Goal: Contribute content

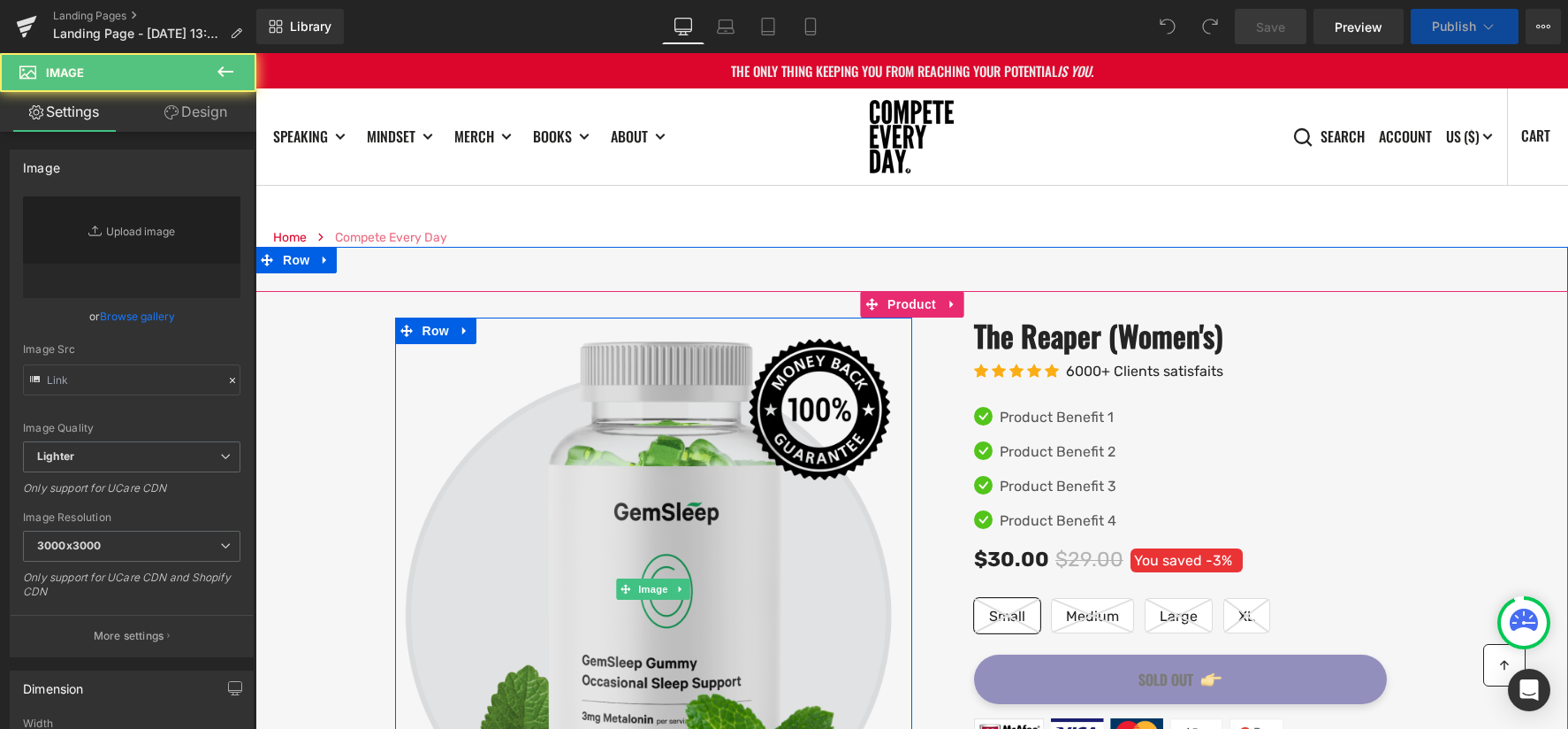
click at [563, 410] on img at bounding box center [653, 589] width 517 height 542
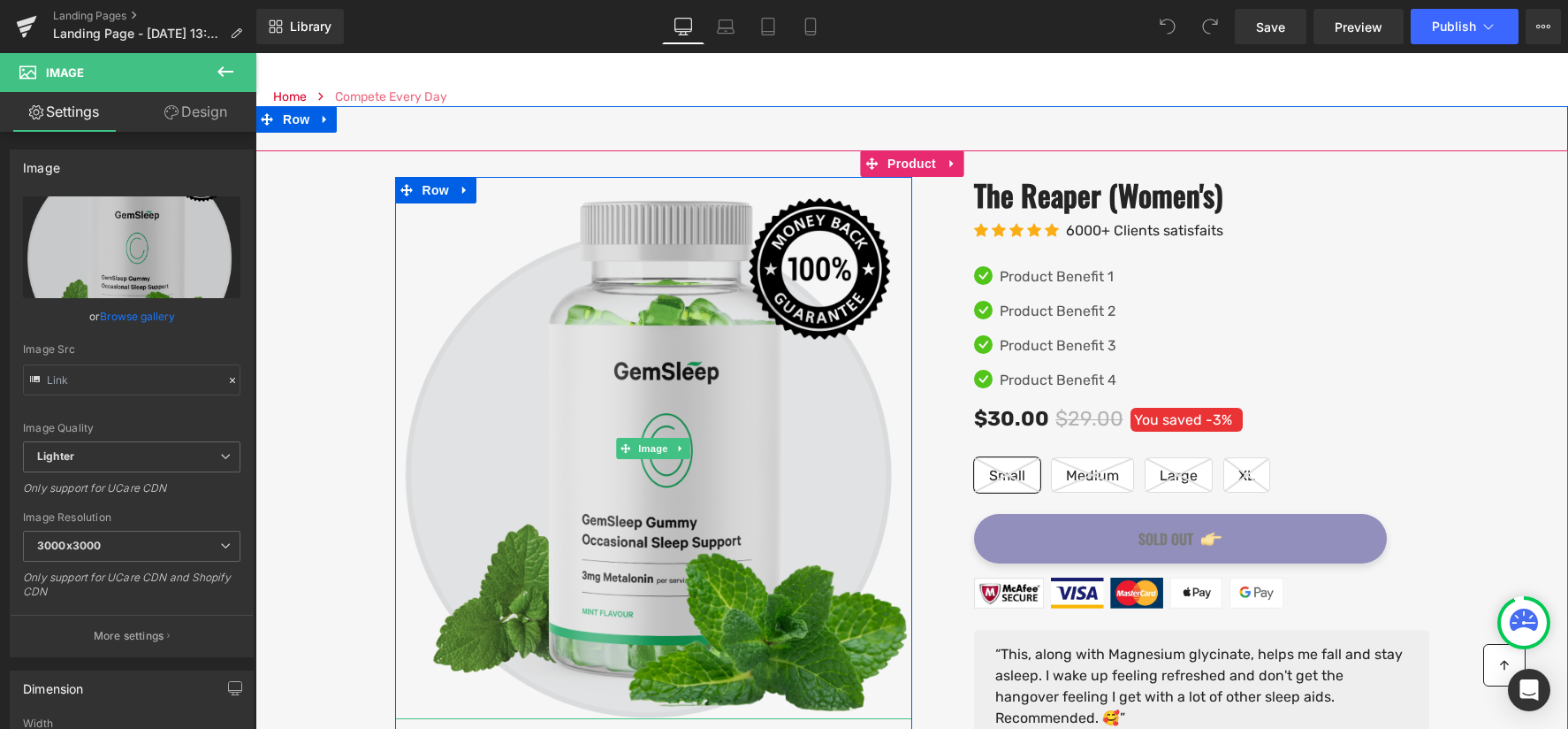
scroll to position [226, 0]
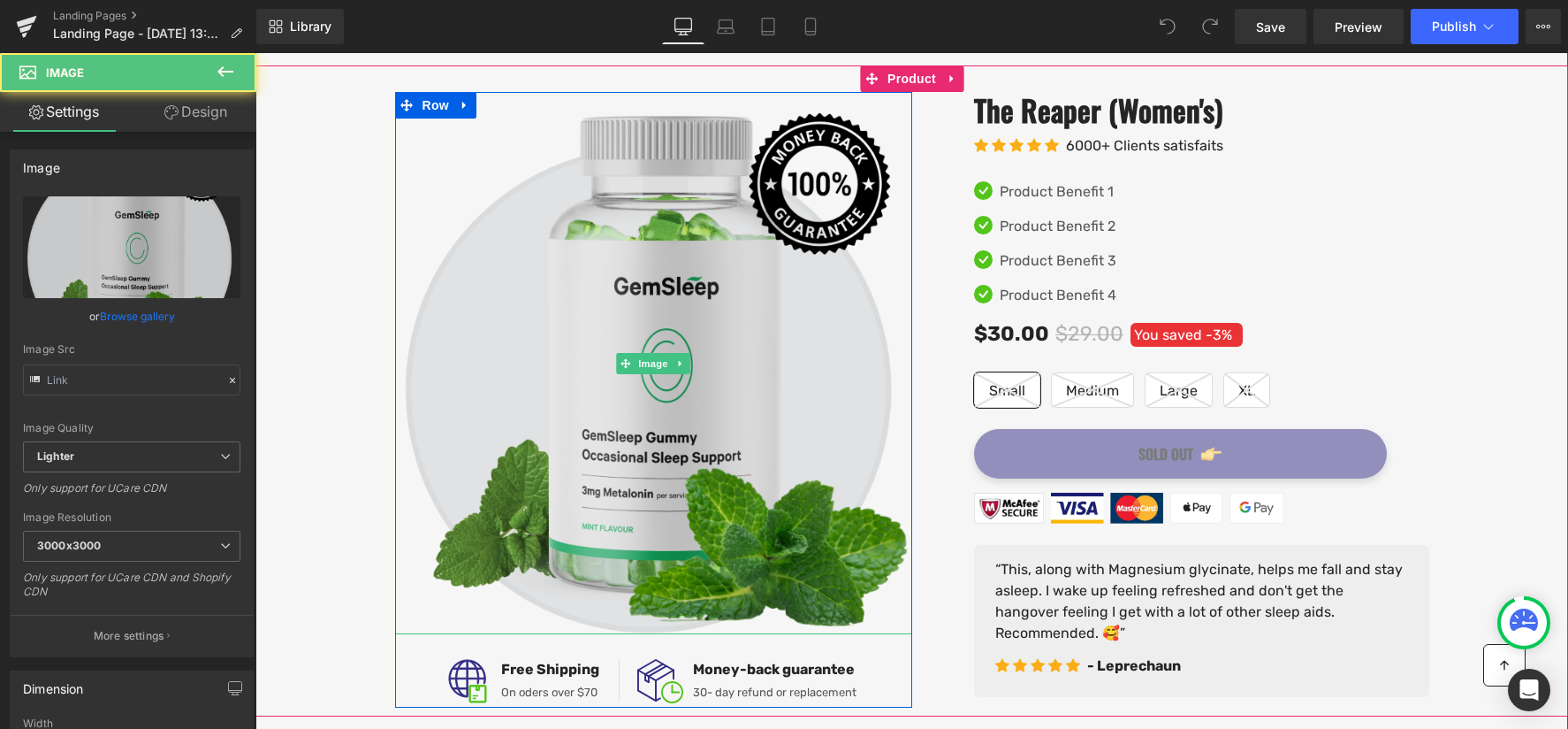
click at [494, 377] on img at bounding box center [653, 363] width 517 height 542
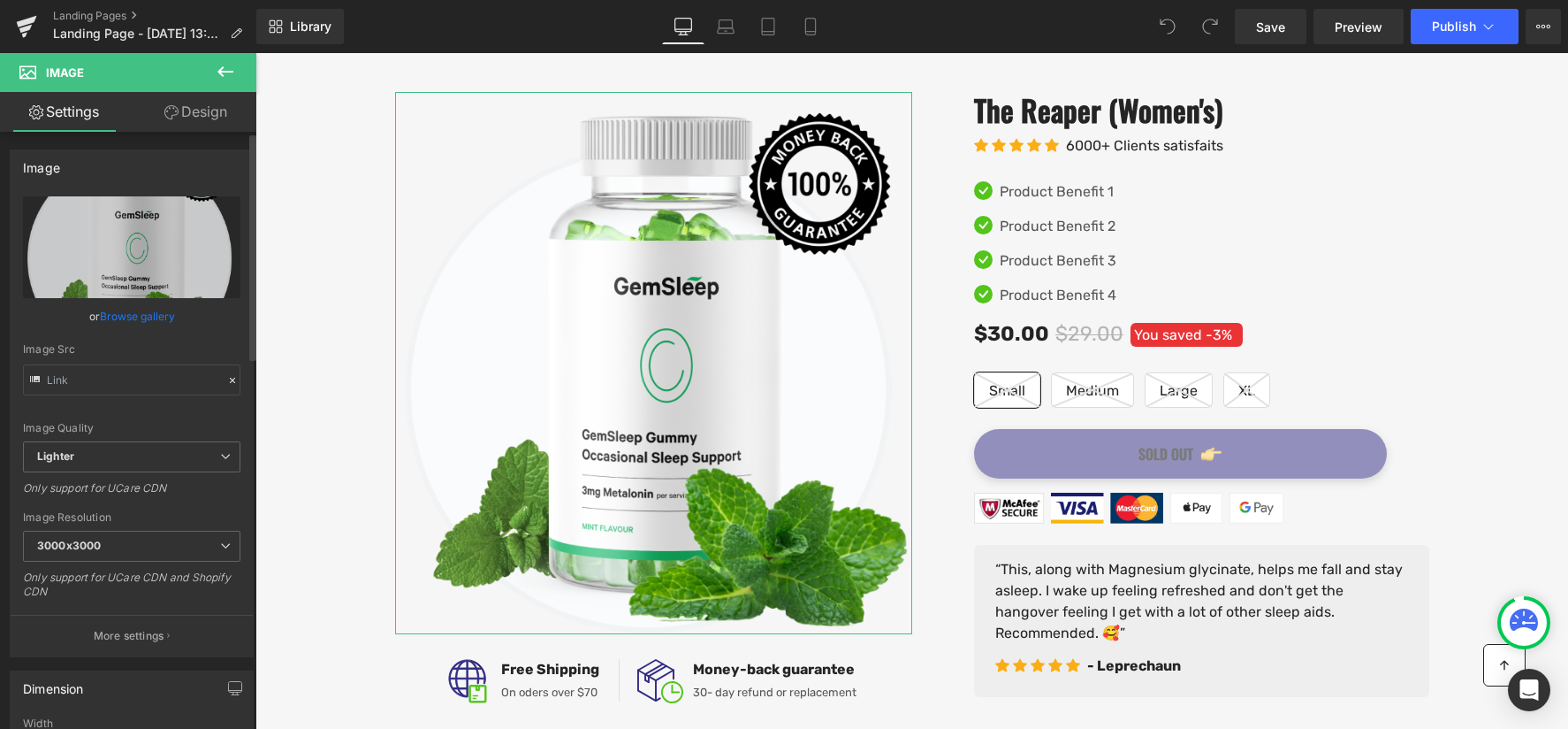
click at [142, 311] on link "Browse gallery" at bounding box center [137, 316] width 75 height 31
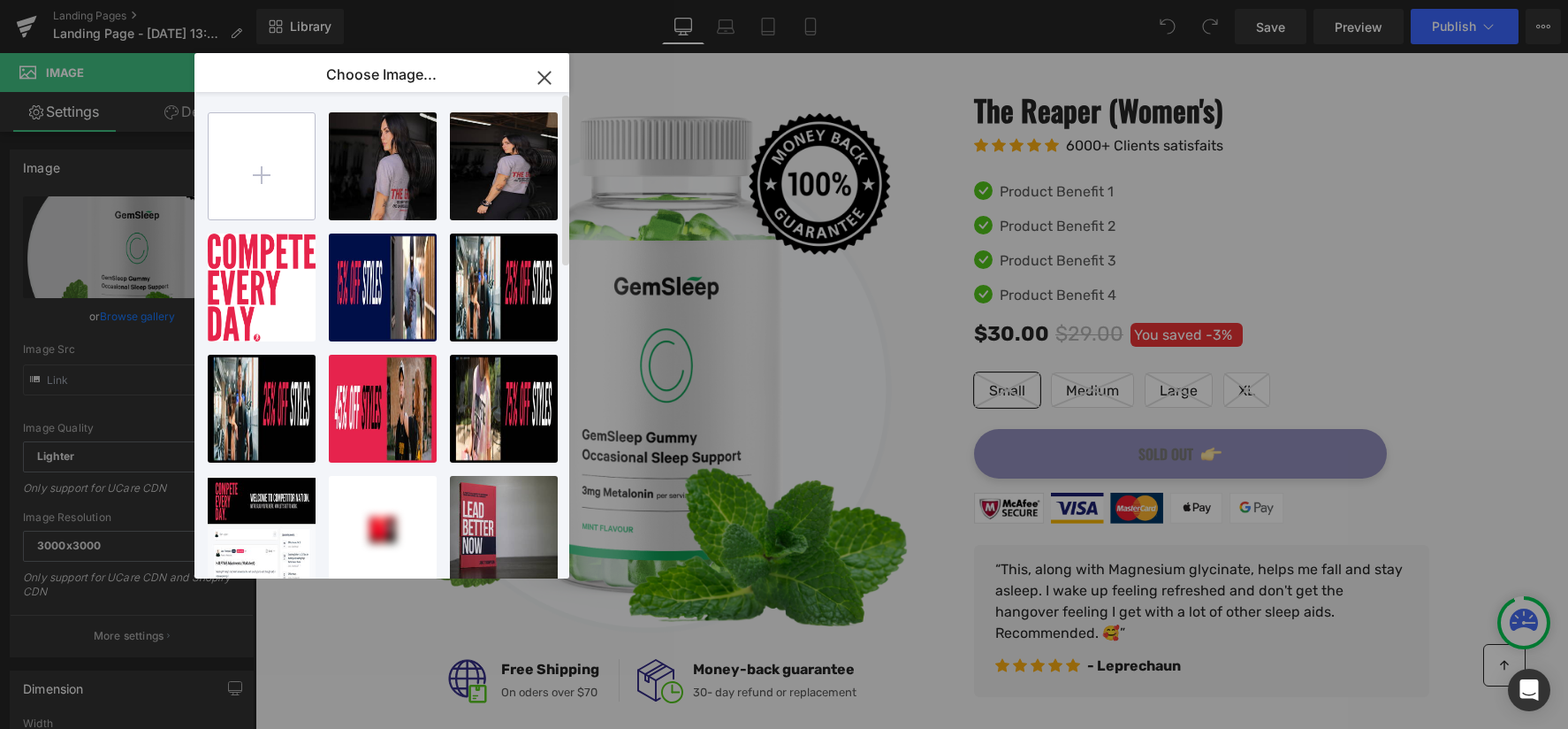
click at [295, 179] on input "file" at bounding box center [262, 166] width 106 height 106
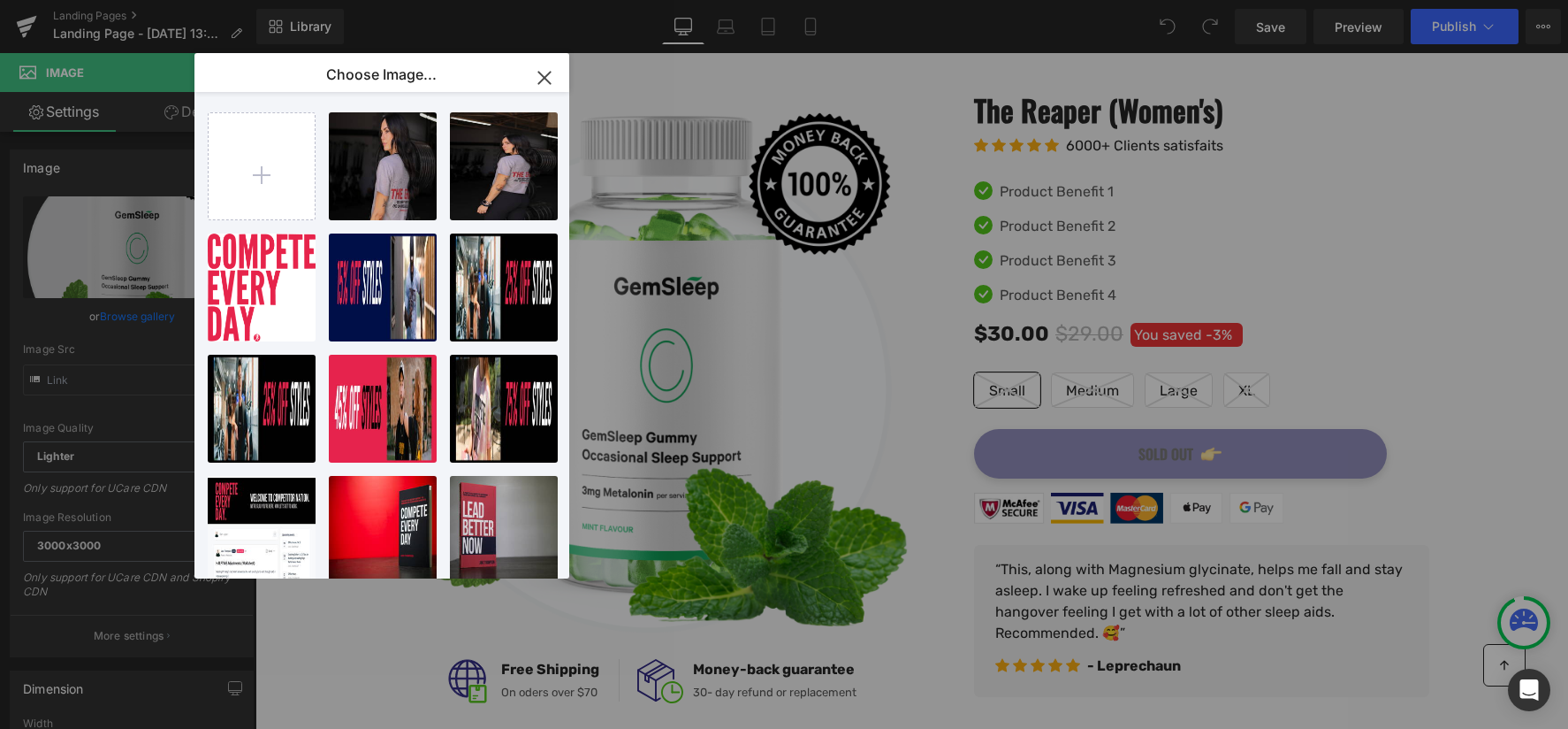
type input "C:\fakepath\tei_full.jpg"
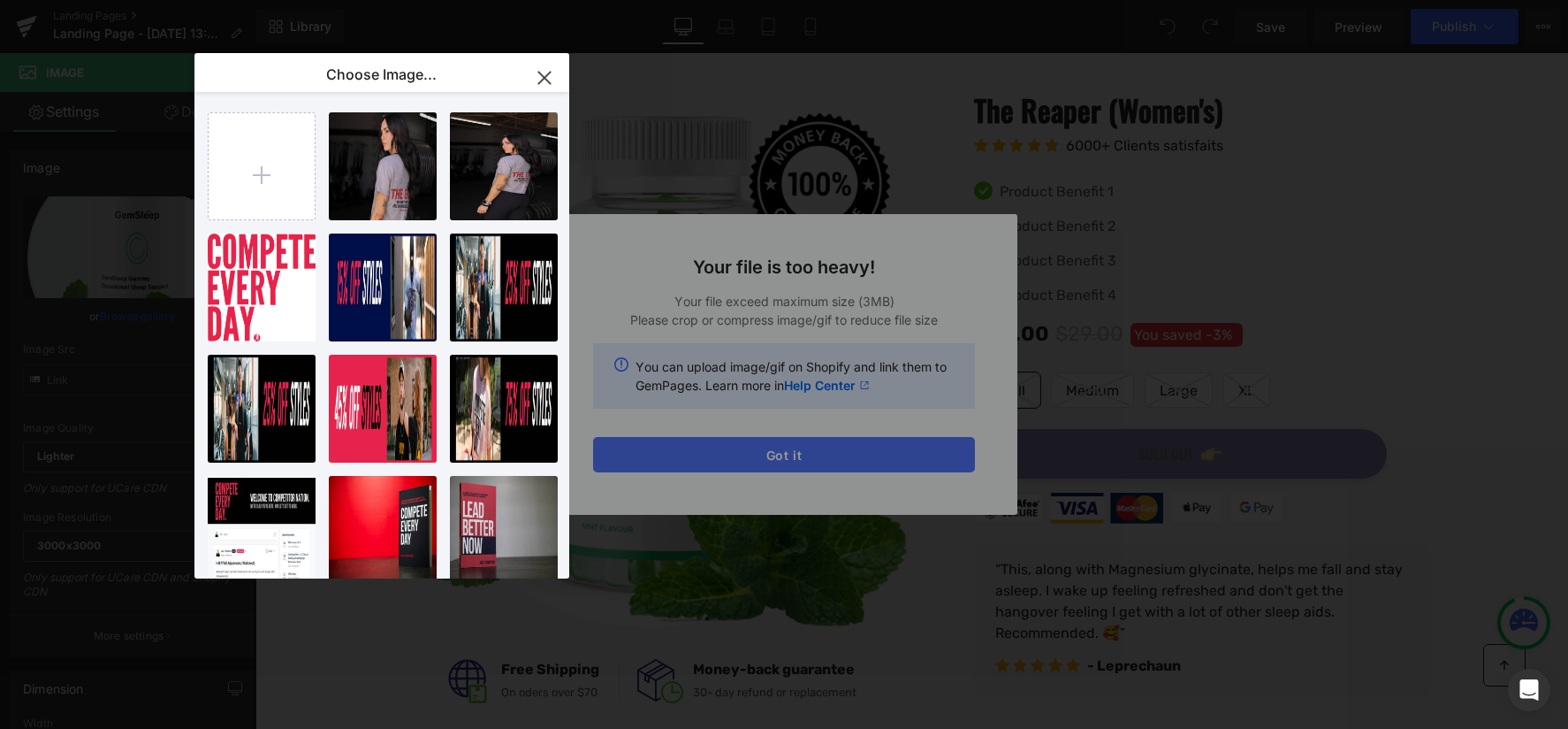
click at [806, 0] on div "Text Color Highlight Color #333333 Choose Image... Back to Library Insert Untit…" at bounding box center [784, 0] width 1568 height 0
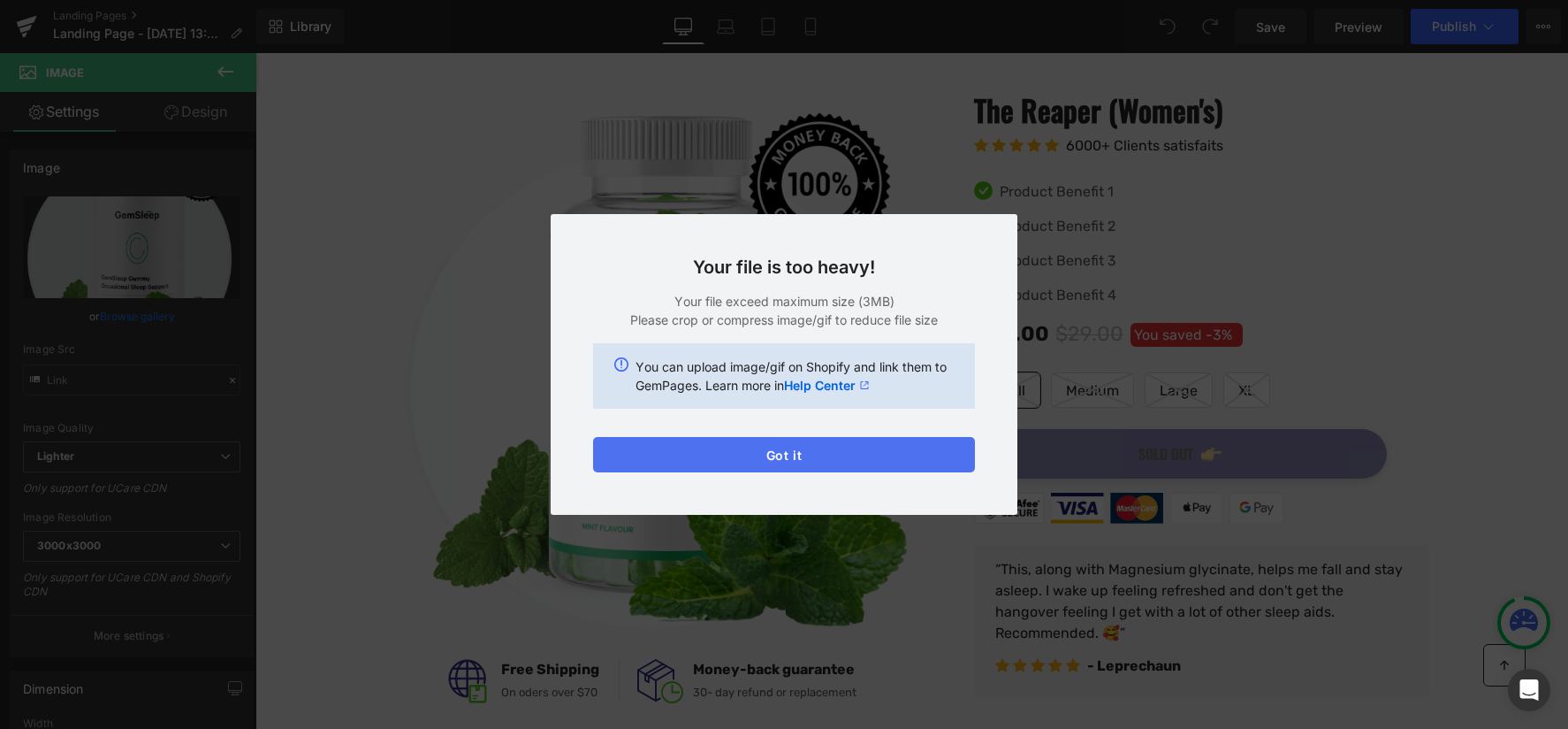
drag, startPoint x: 505, startPoint y: 397, endPoint x: 825, endPoint y: 457, distance: 325.6
click at [825, 457] on button "Got it" at bounding box center [784, 454] width 382 height 35
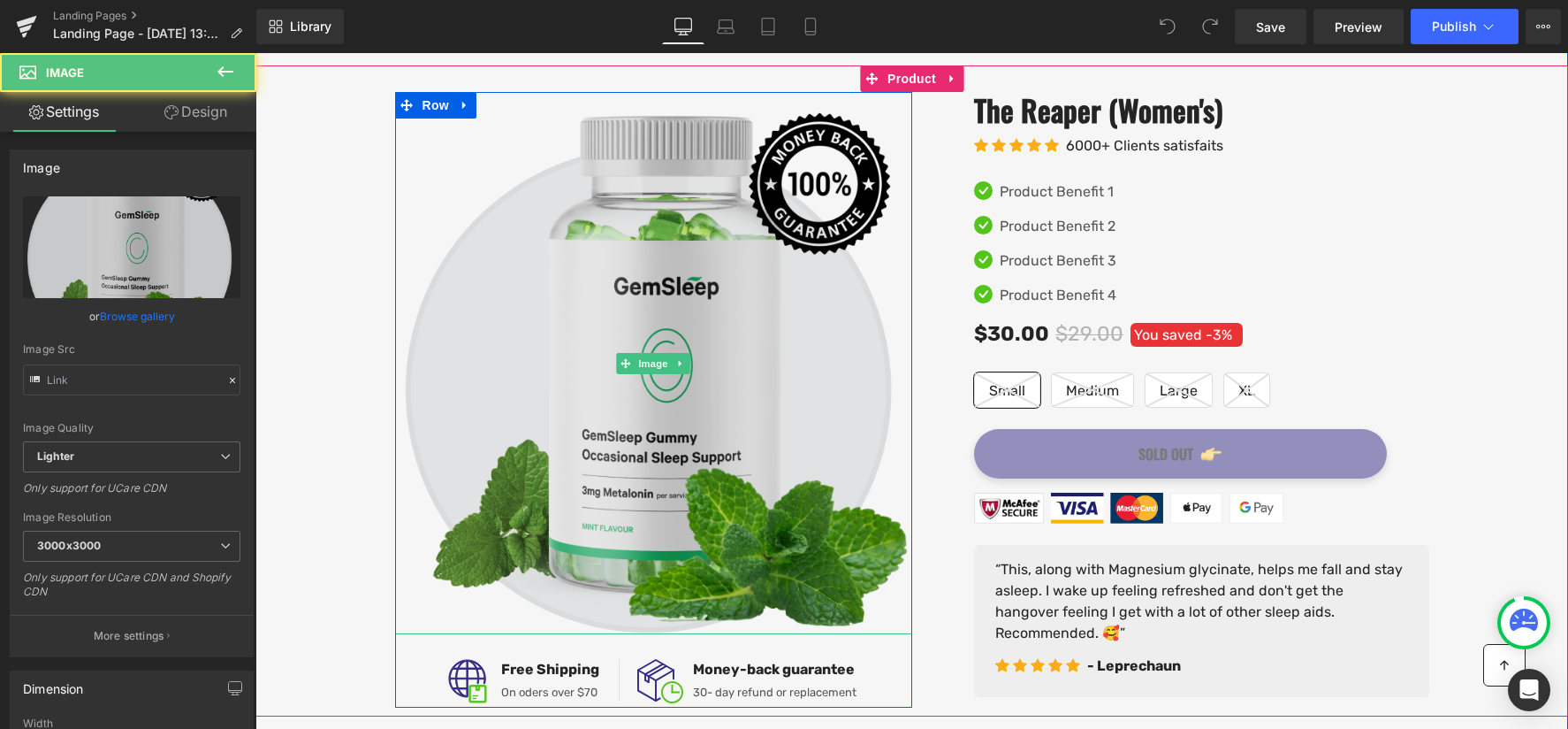
click at [716, 410] on img at bounding box center [653, 363] width 517 height 542
click at [647, 391] on img at bounding box center [653, 363] width 517 height 542
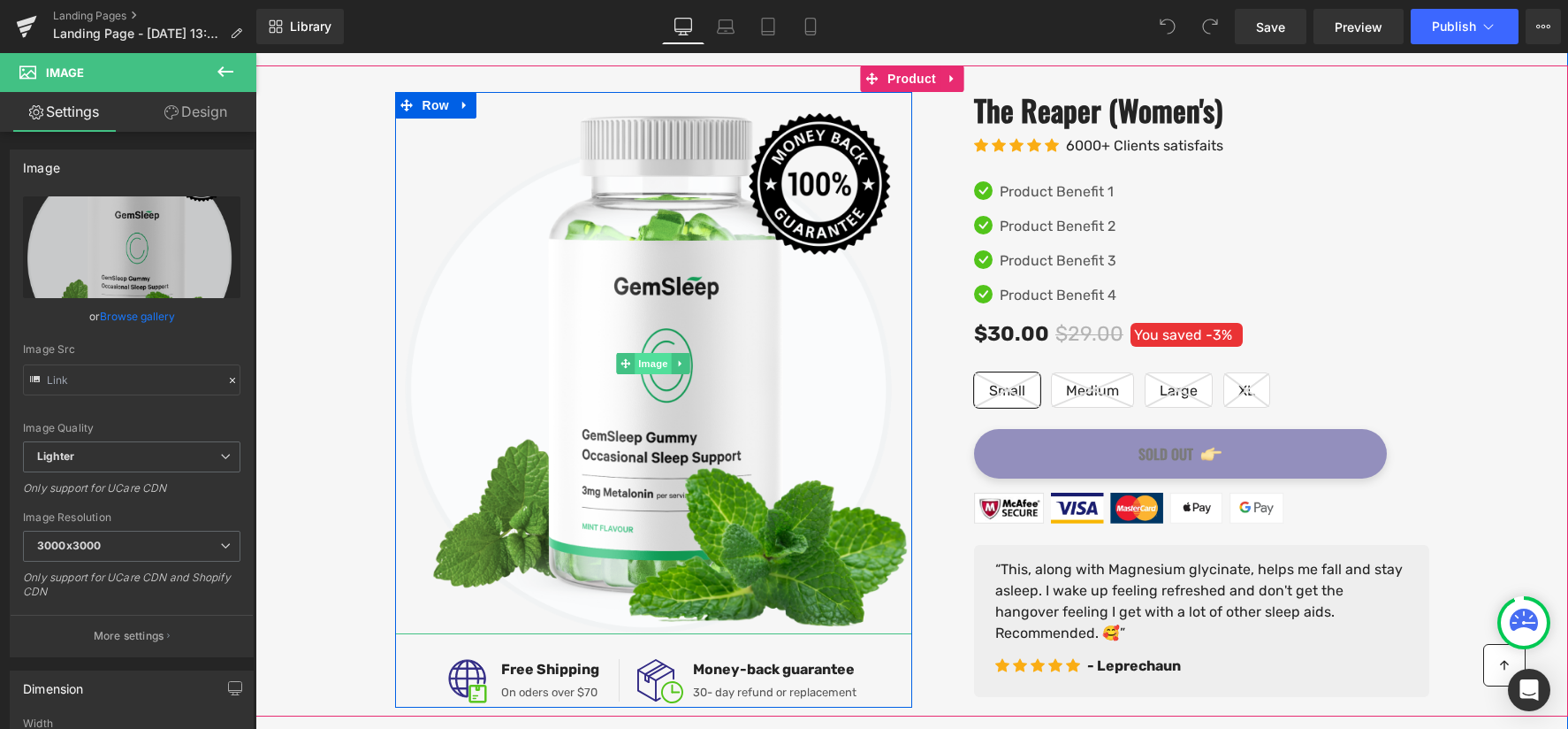
click at [651, 365] on span "Image" at bounding box center [653, 363] width 37 height 21
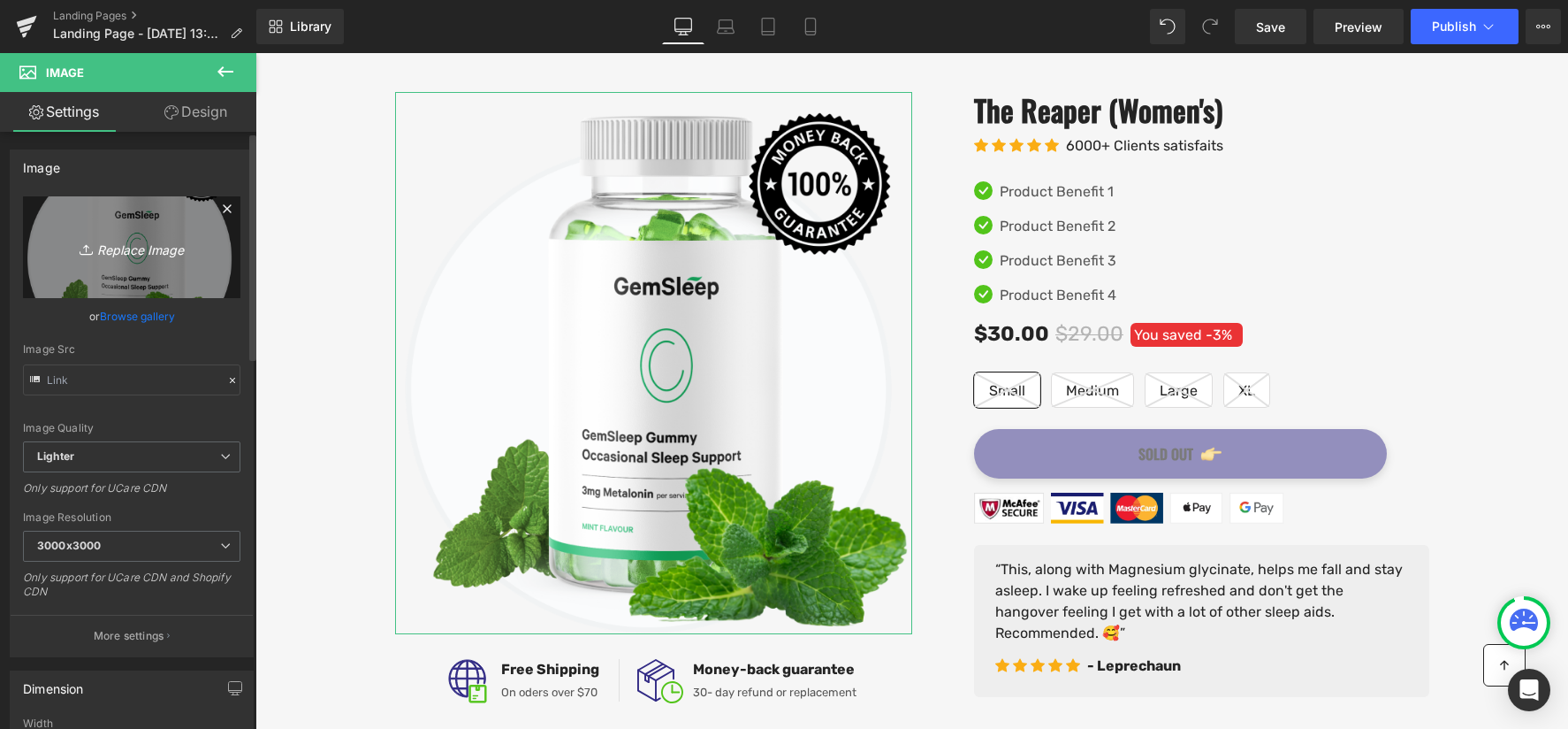
click at [134, 270] on link "Replace Image" at bounding box center [132, 247] width 218 height 102
type input "C:\fakepath\The Extra Inch Book Cover.png"
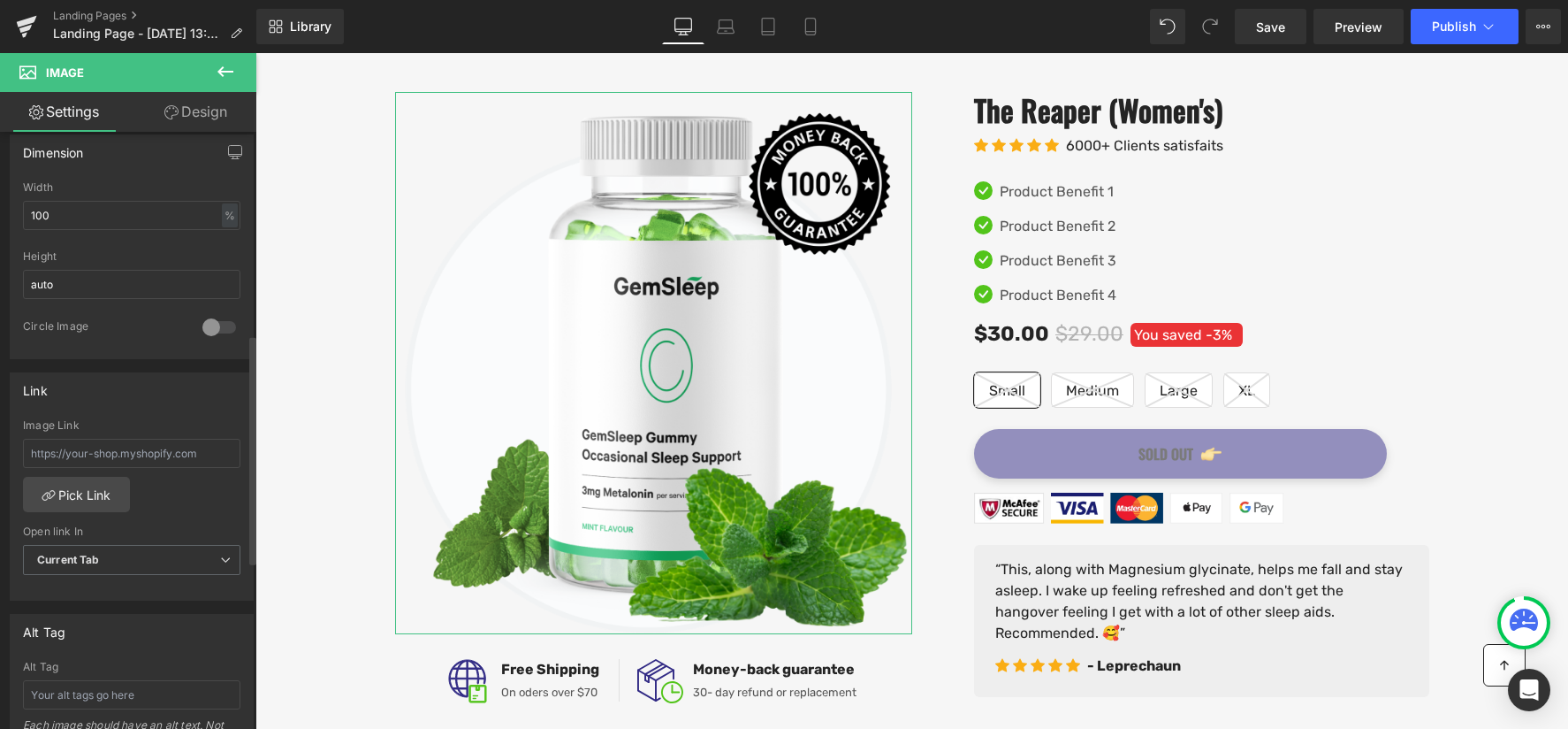
scroll to position [525, 0]
click at [85, 491] on link "Pick Link" at bounding box center [76, 491] width 107 height 35
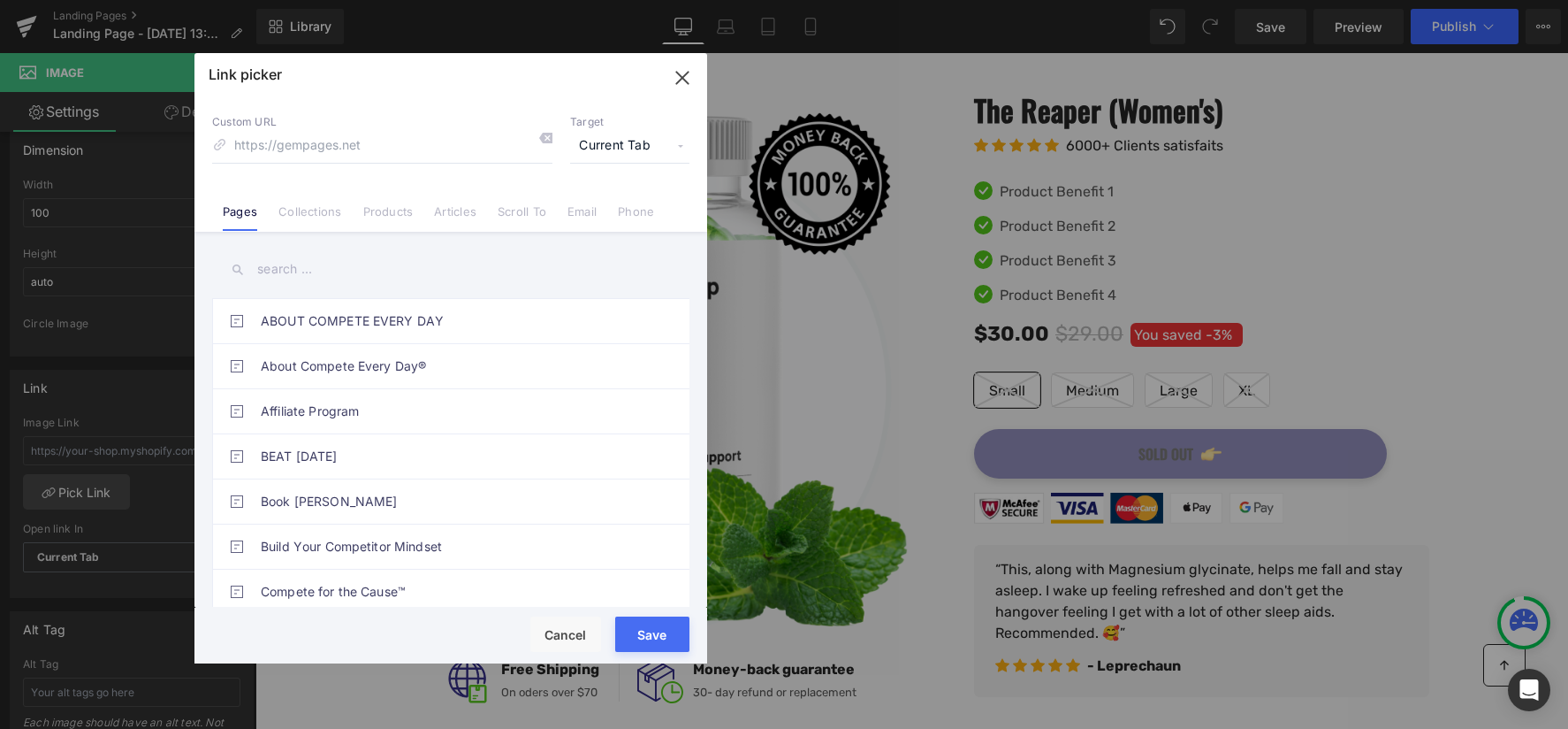
click at [403, 210] on link "Products" at bounding box center [389, 217] width 50 height 27
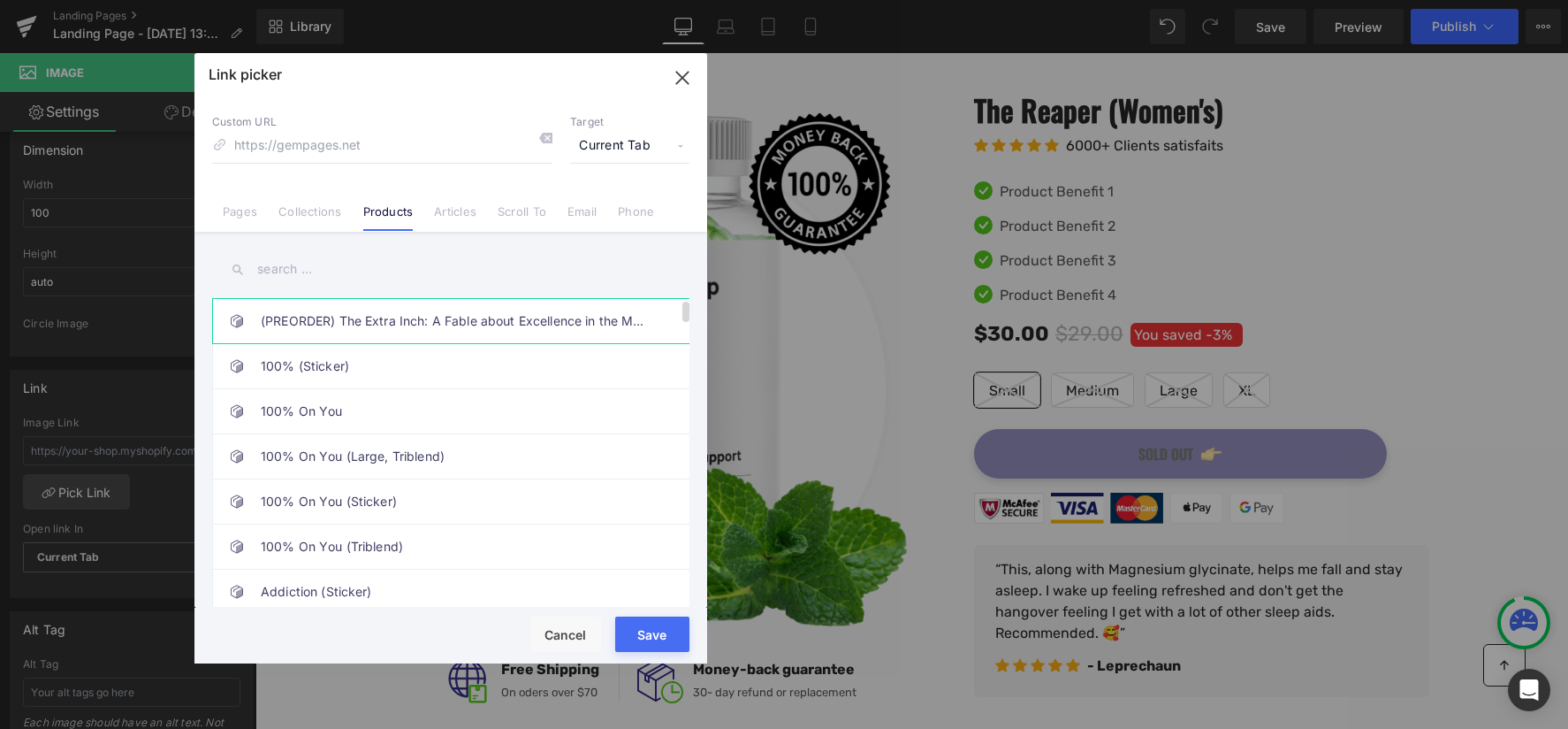
click at [443, 327] on link "(PREORDER) The Extra Inch: A Fable about Excellence in the Margins" at bounding box center [455, 321] width 389 height 44
click at [671, 625] on button "Save" at bounding box center [653, 633] width 74 height 35
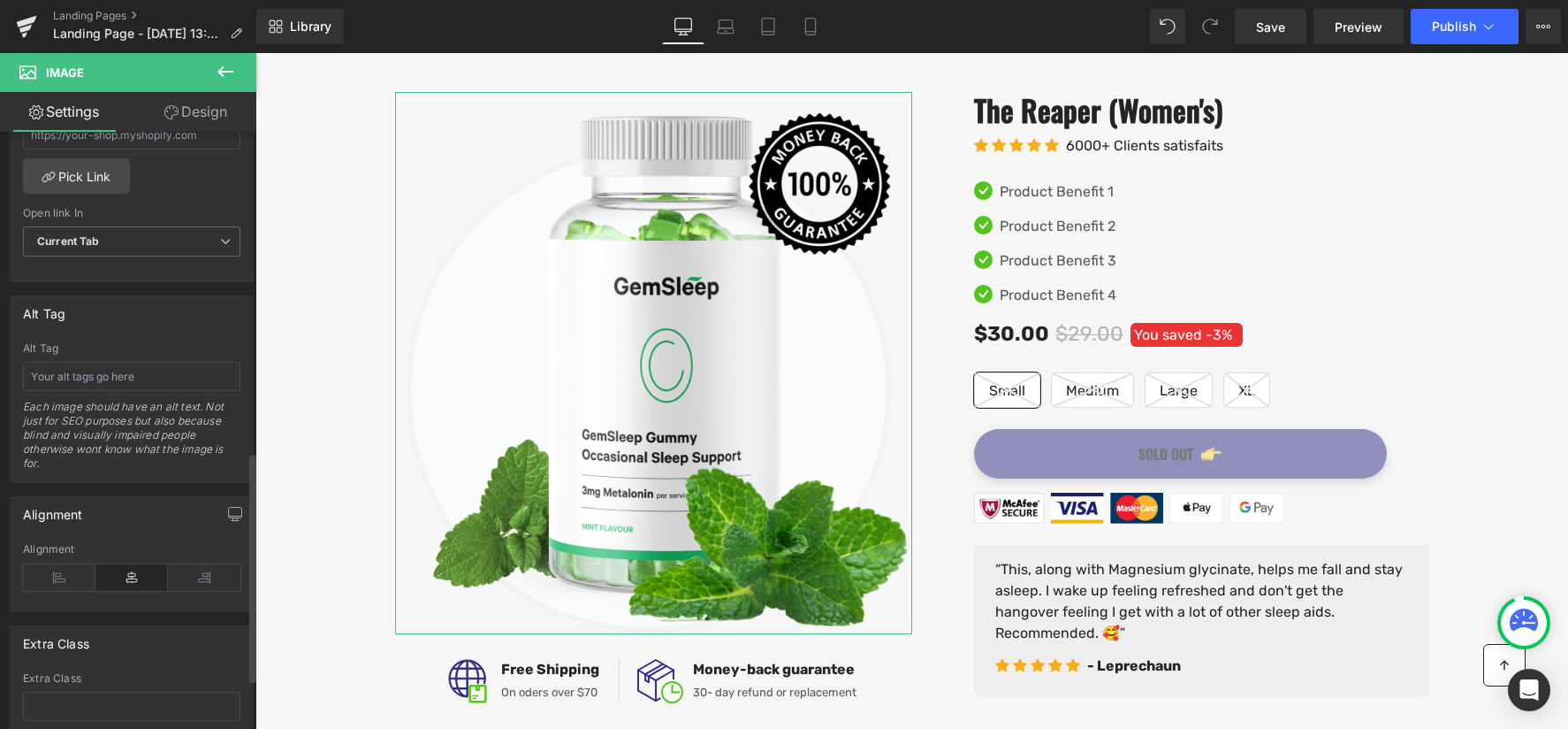
scroll to position [807, 0]
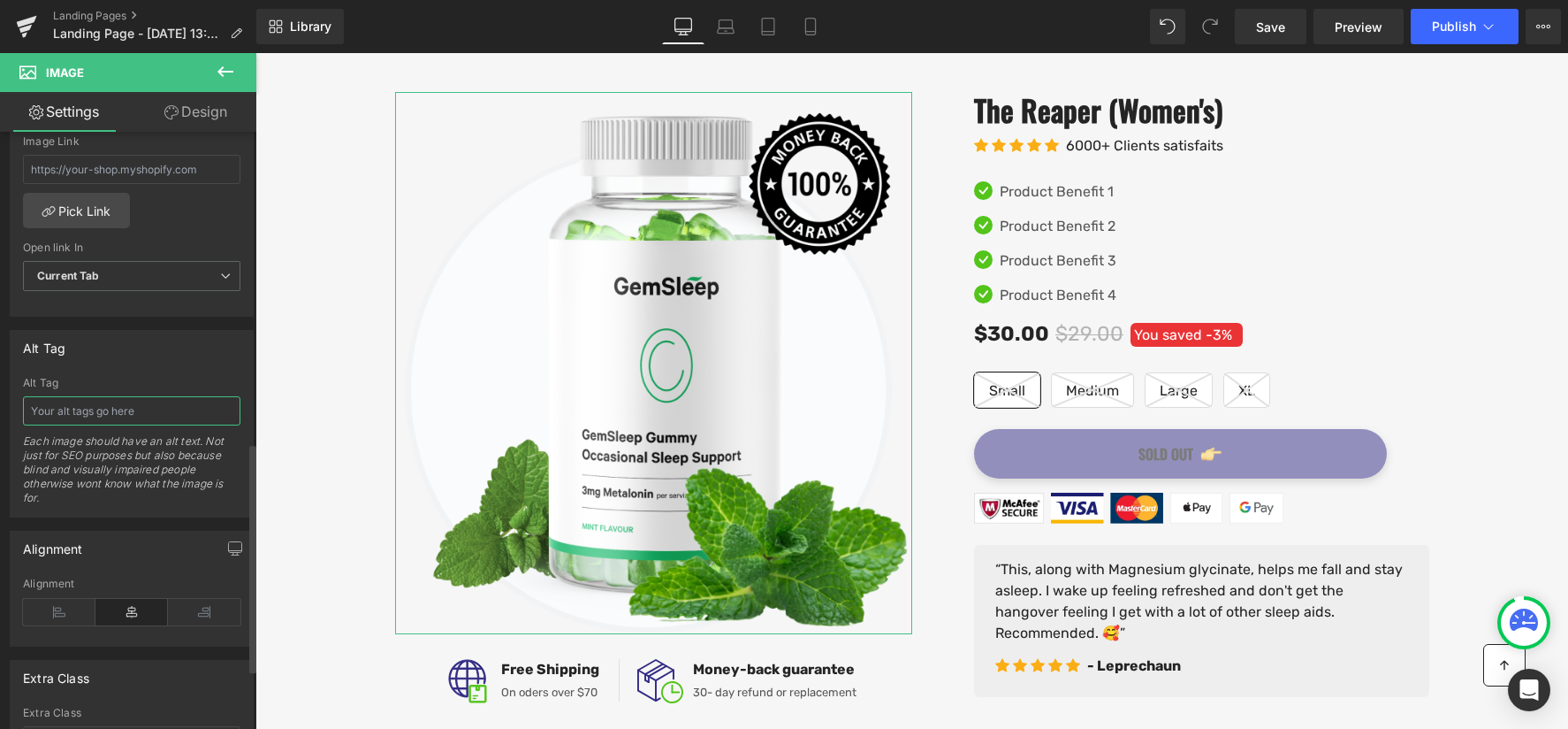
click at [111, 415] on input "text" at bounding box center [132, 410] width 218 height 29
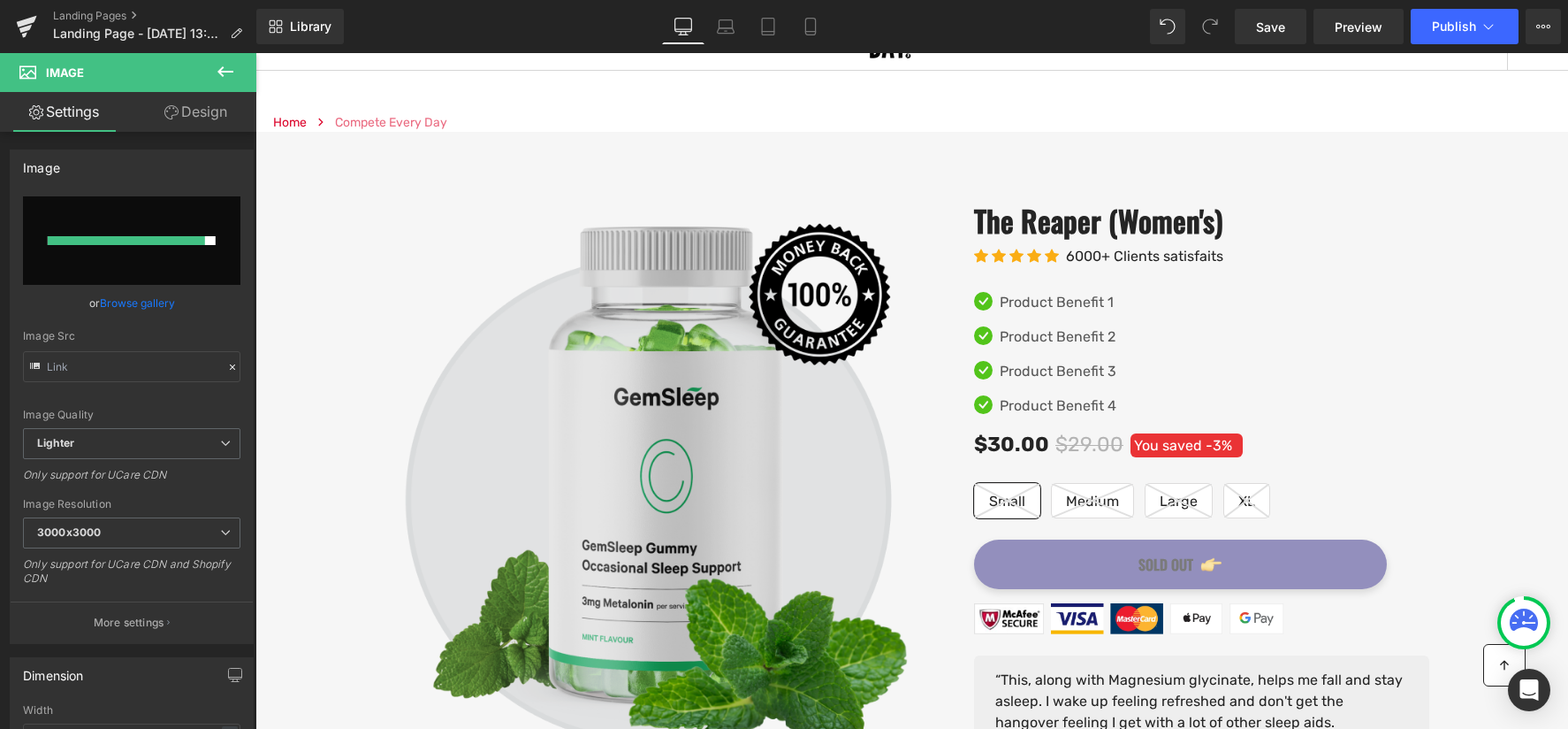
scroll to position [230, 0]
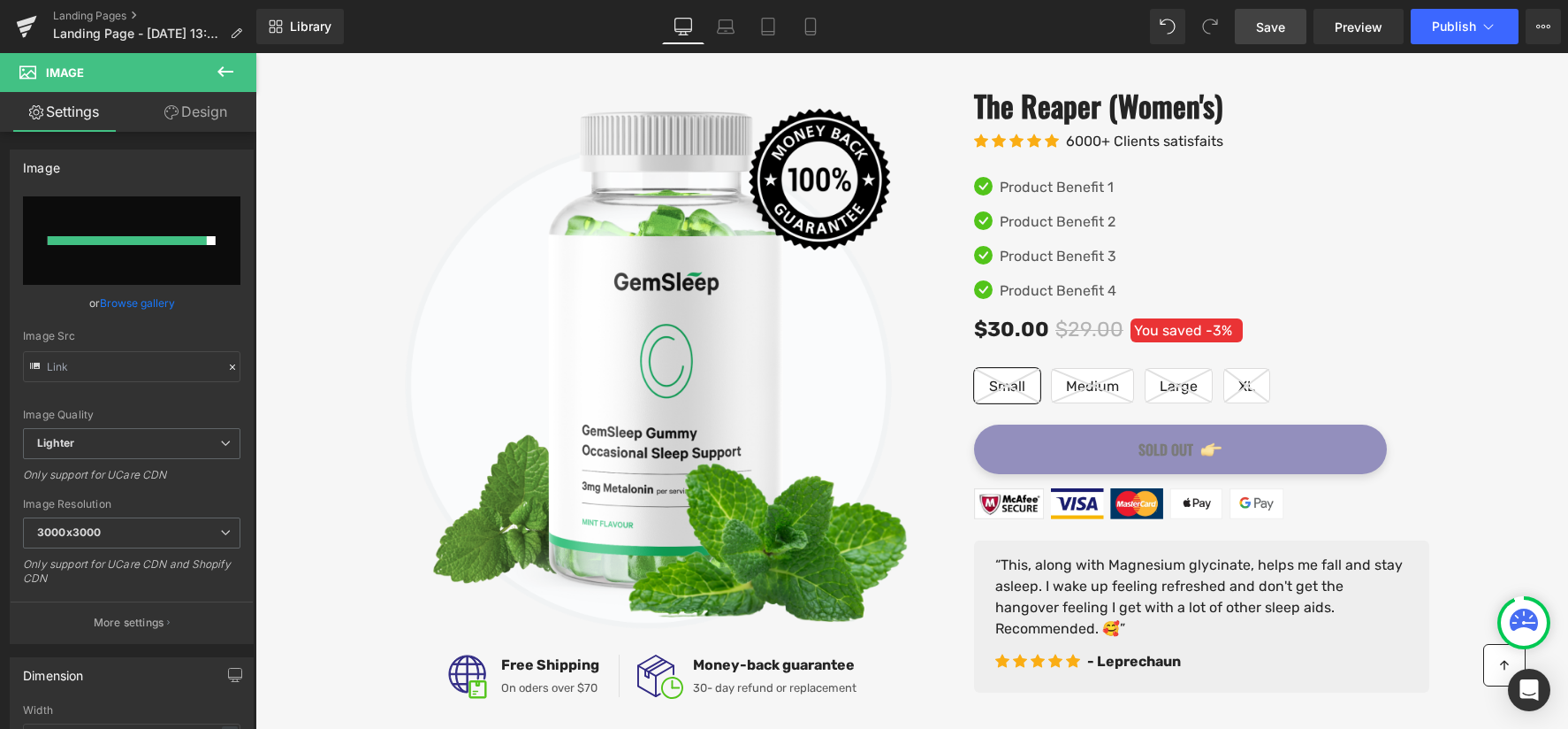
type input "The Extra Inch: Paperback Book"
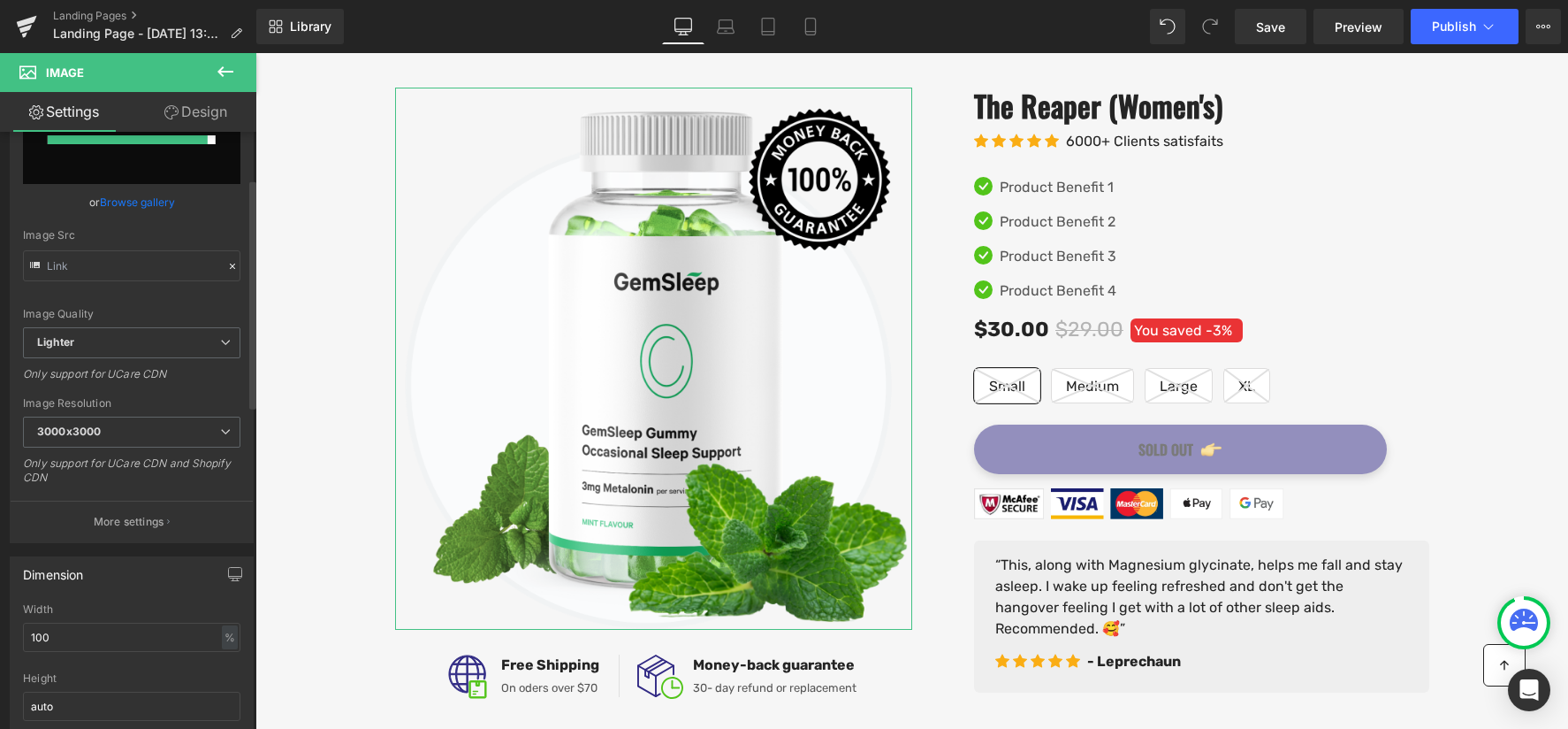
scroll to position [0, 0]
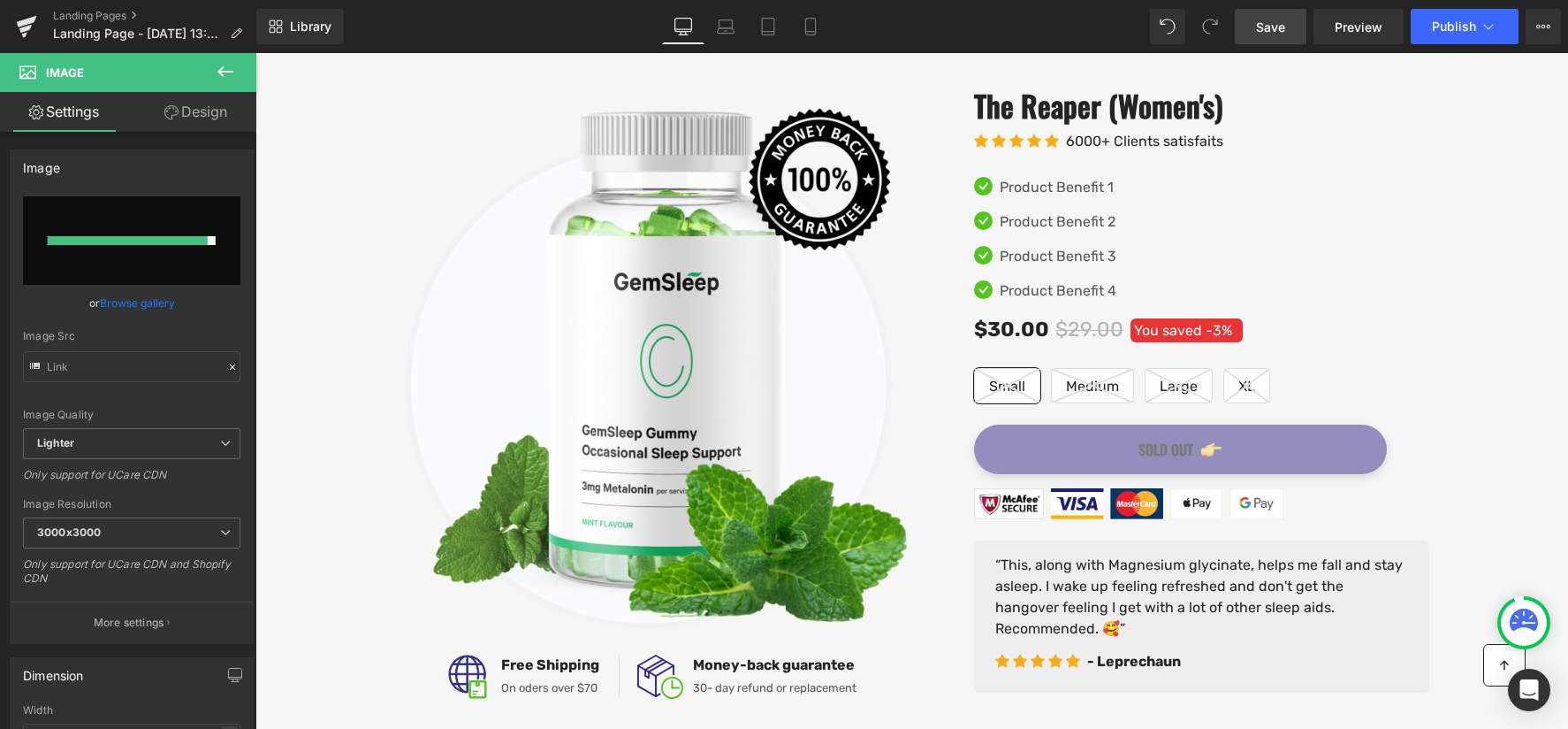
click at [1290, 32] on link "Save" at bounding box center [1271, 26] width 72 height 35
click at [193, 238] on div at bounding box center [128, 240] width 160 height 9
click at [1294, 25] on link "Save" at bounding box center [1271, 26] width 72 height 35
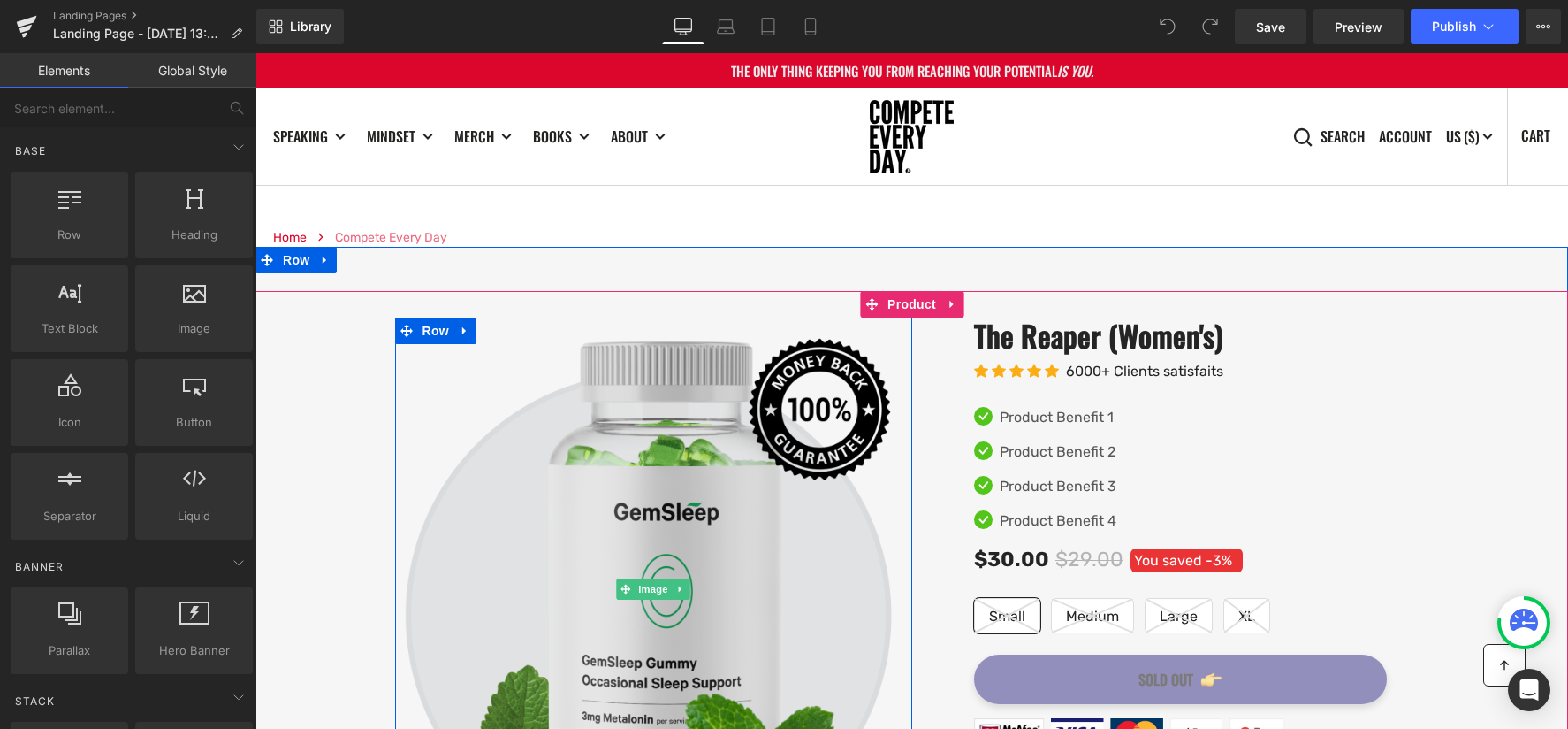
click at [650, 476] on img at bounding box center [653, 589] width 517 height 542
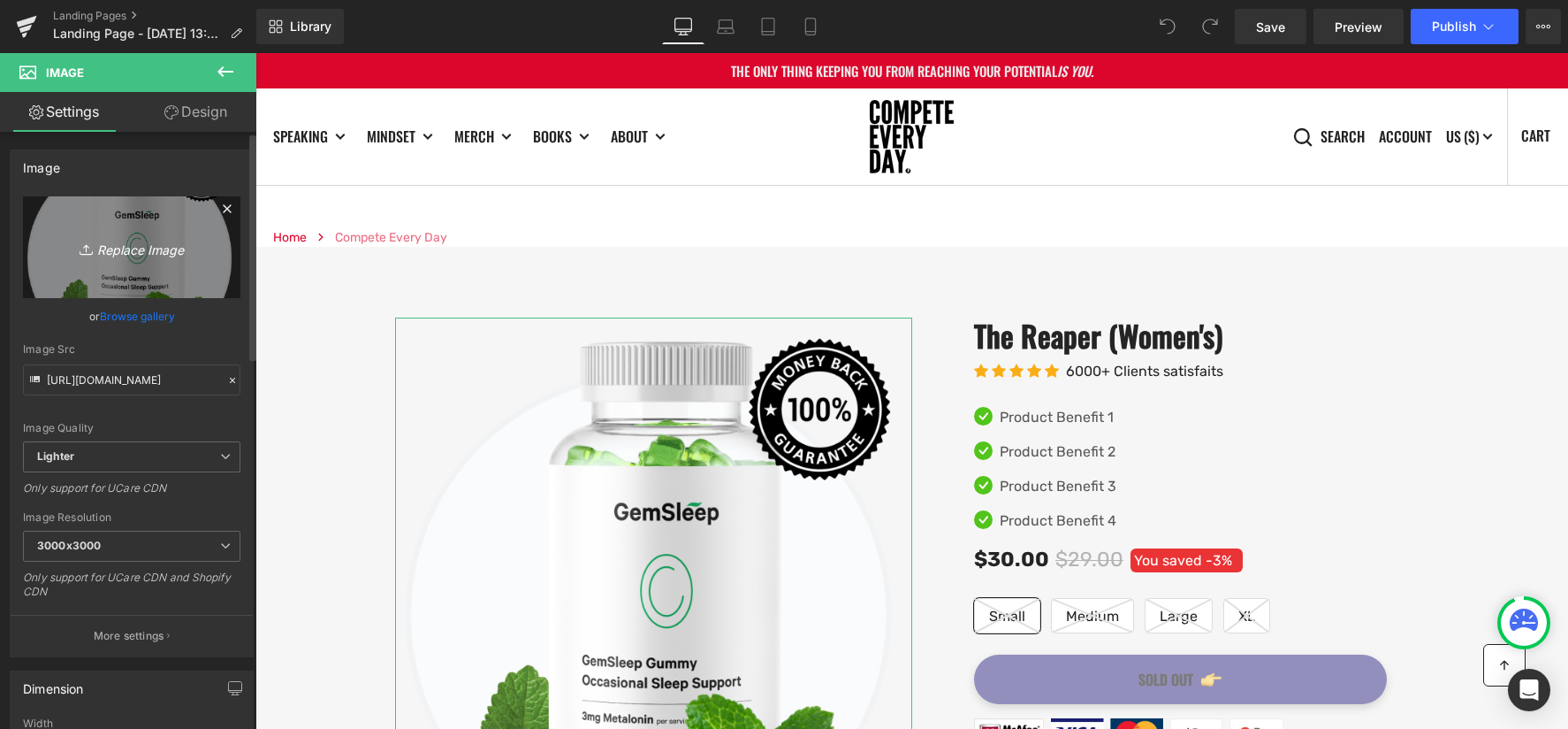
click at [141, 247] on icon "Replace Image" at bounding box center [132, 247] width 142 height 22
type input "C:\fakepath\The Extra Inch Book Cover.png"
